Goal: Task Accomplishment & Management: Manage account settings

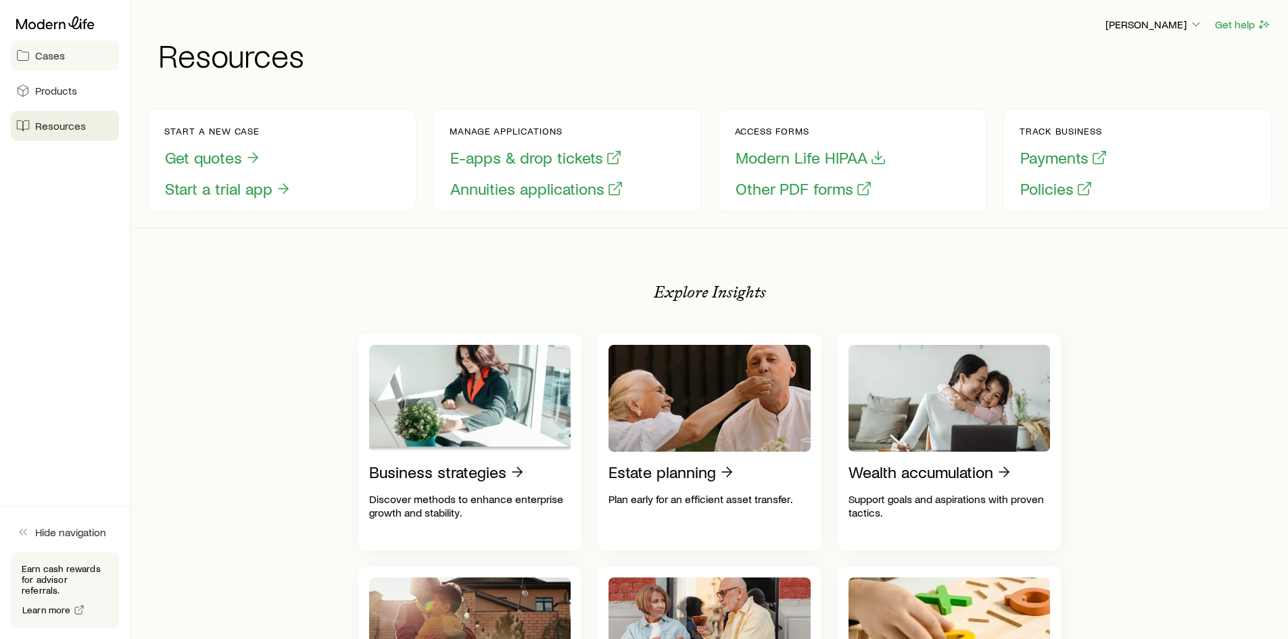
click at [53, 53] on span "Cases" at bounding box center [50, 56] width 30 height 14
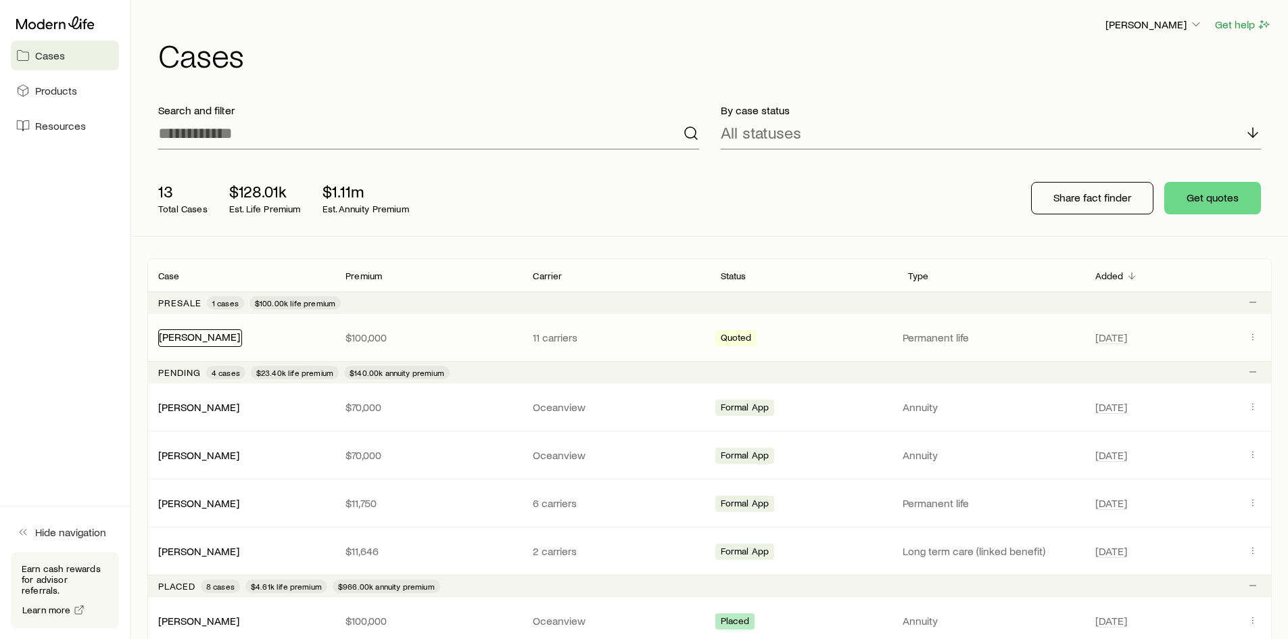
click at [199, 332] on link "[PERSON_NAME]" at bounding box center [199, 336] width 81 height 13
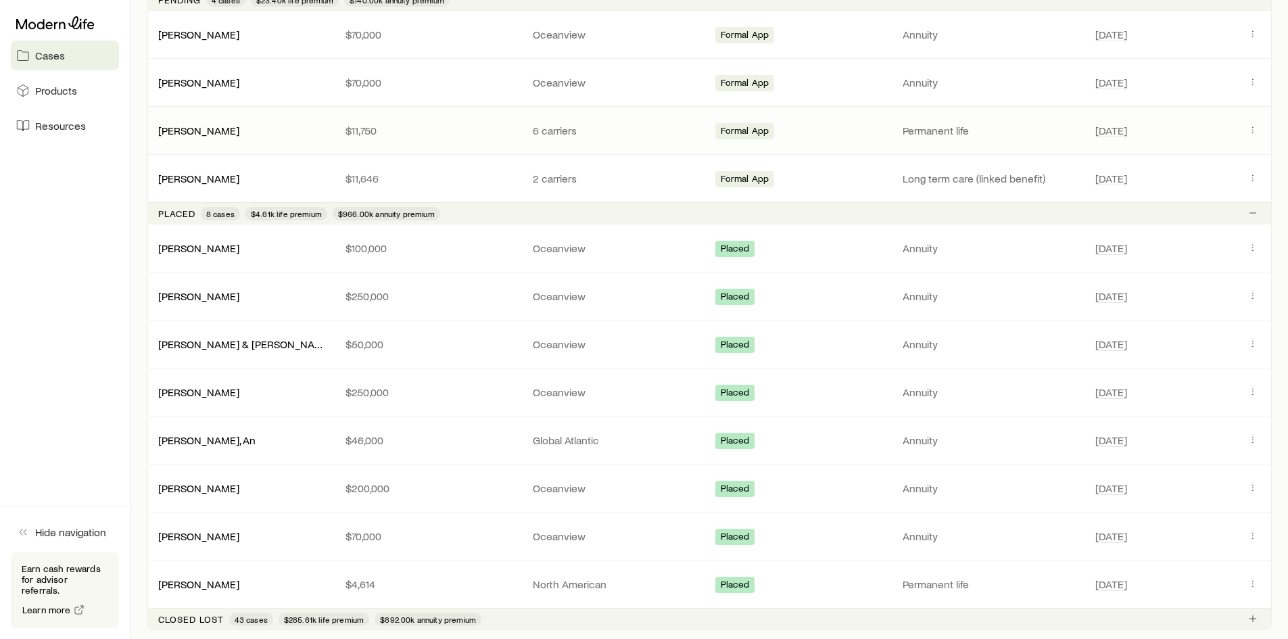
scroll to position [406, 0]
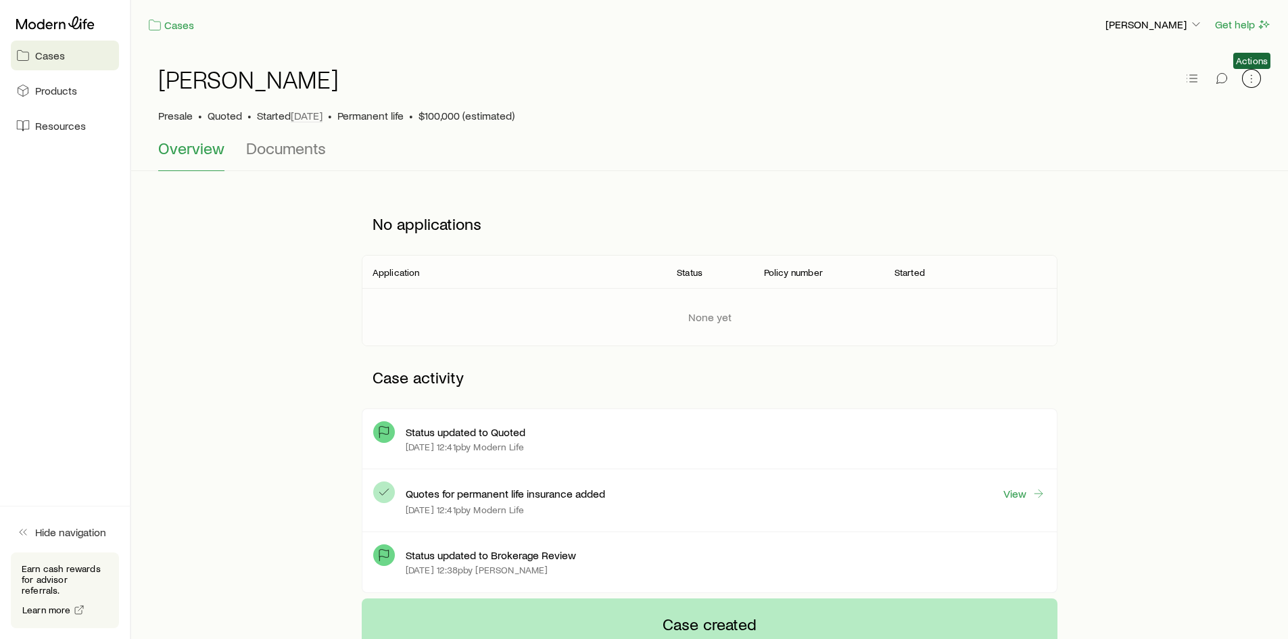
click at [1249, 79] on icon "button" at bounding box center [1251, 79] width 14 height 14
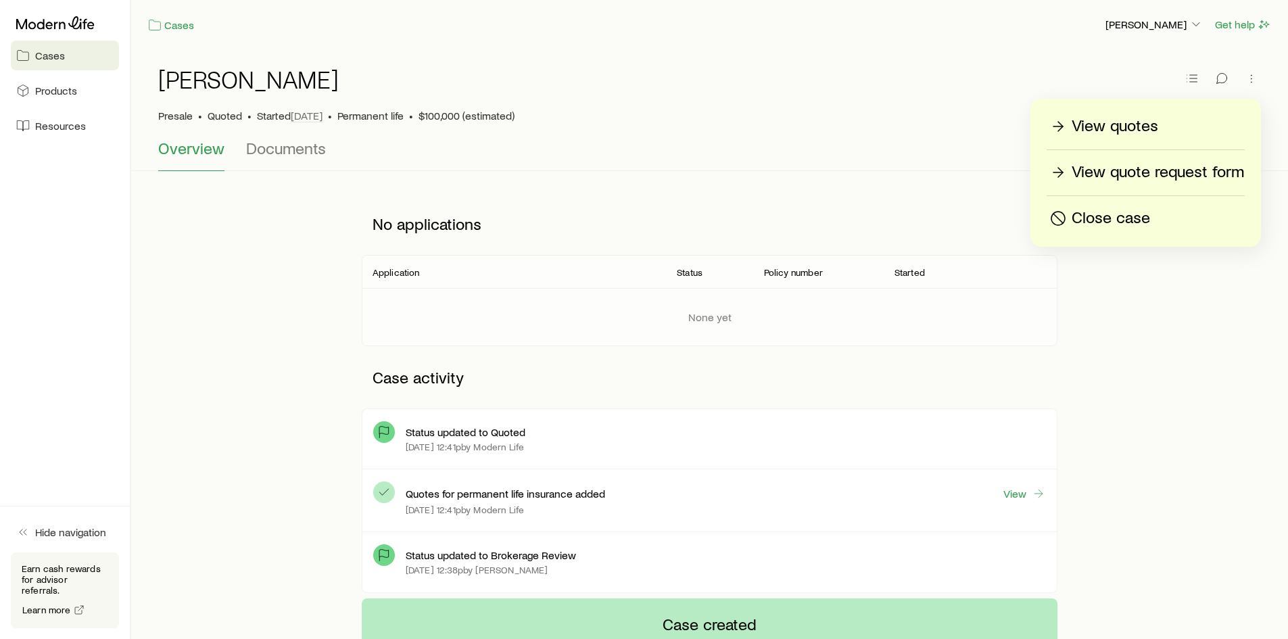
click at [1113, 216] on p "Close case" at bounding box center [1110, 218] width 78 height 22
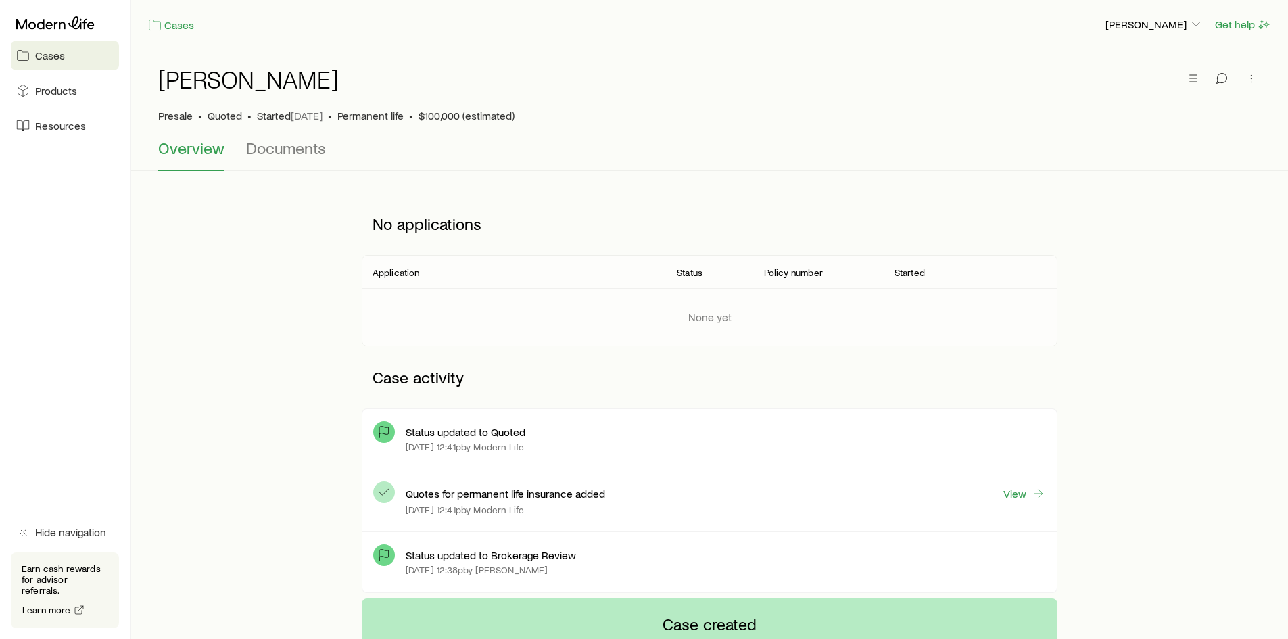
click at [37, 51] on span "Cases" at bounding box center [50, 56] width 30 height 14
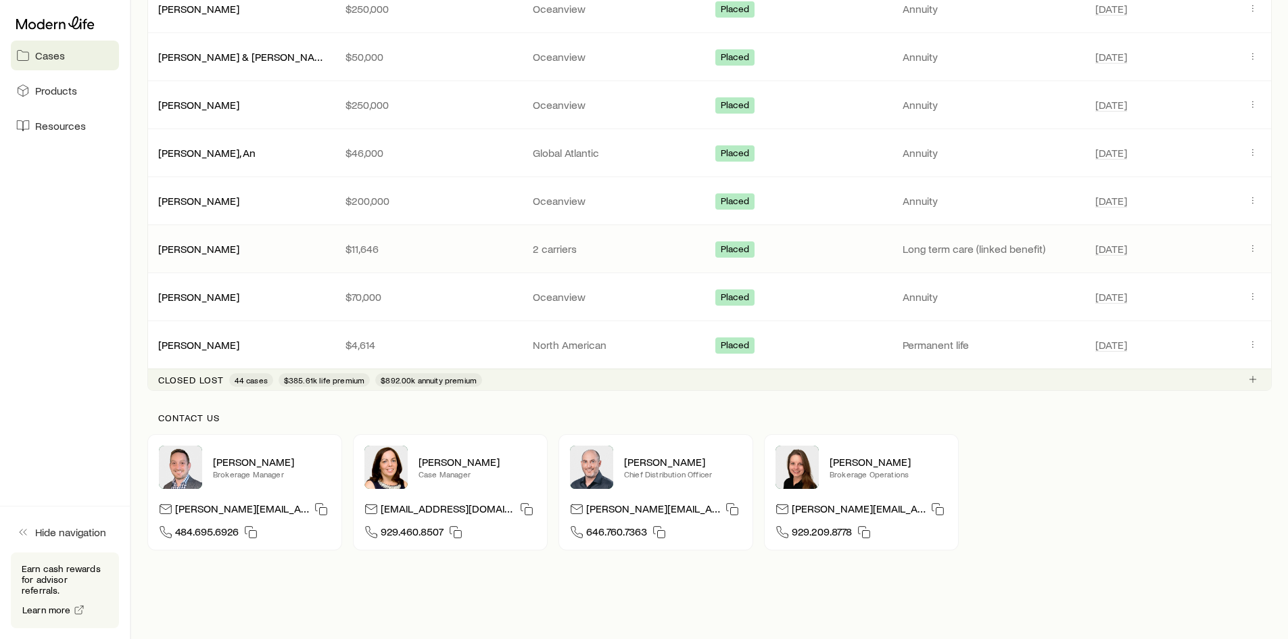
scroll to position [589, 0]
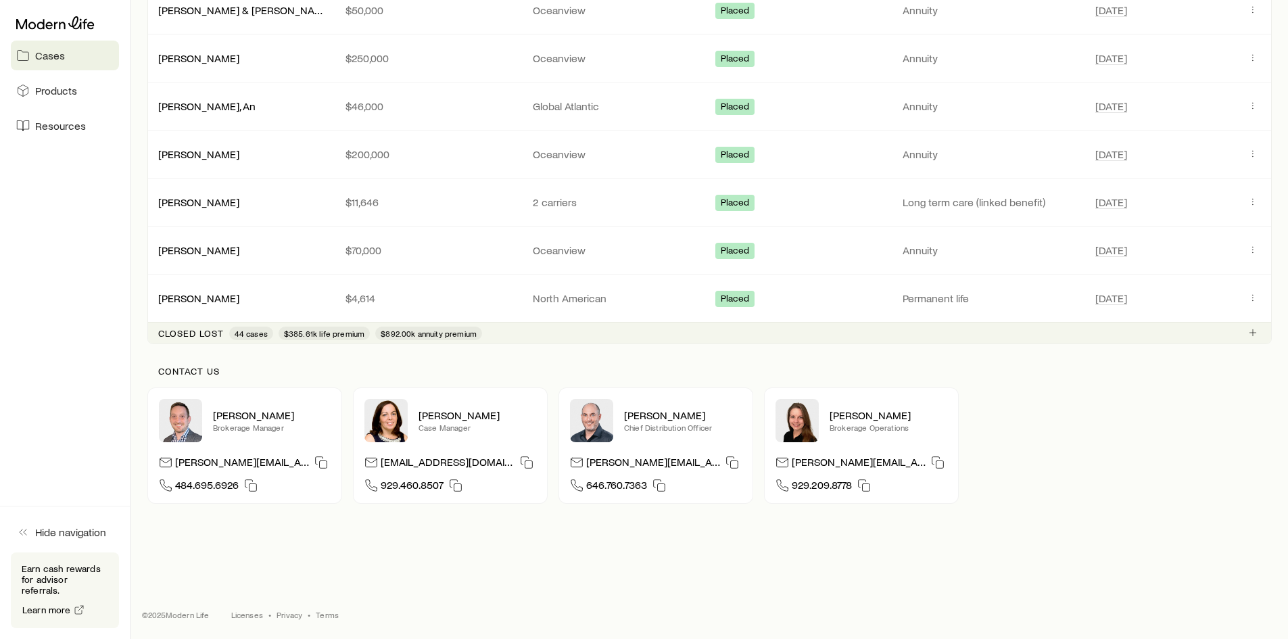
click at [202, 333] on p "Closed lost" at bounding box center [191, 333] width 66 height 11
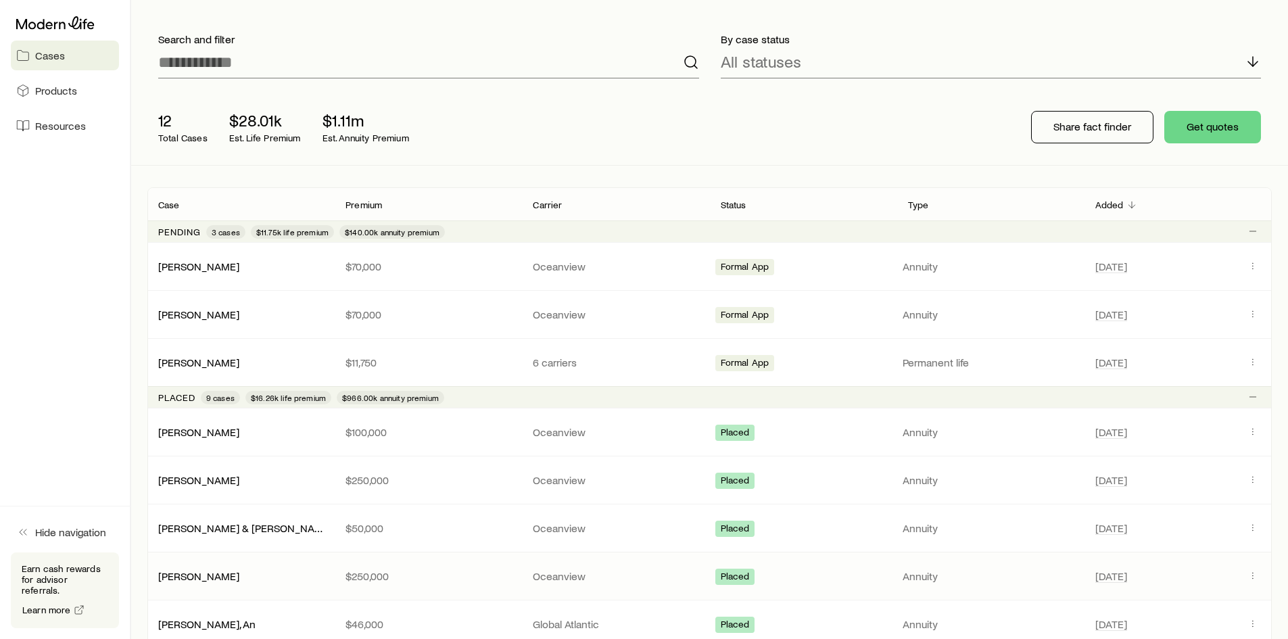
scroll to position [0, 0]
